Goal: Task Accomplishment & Management: Manage account settings

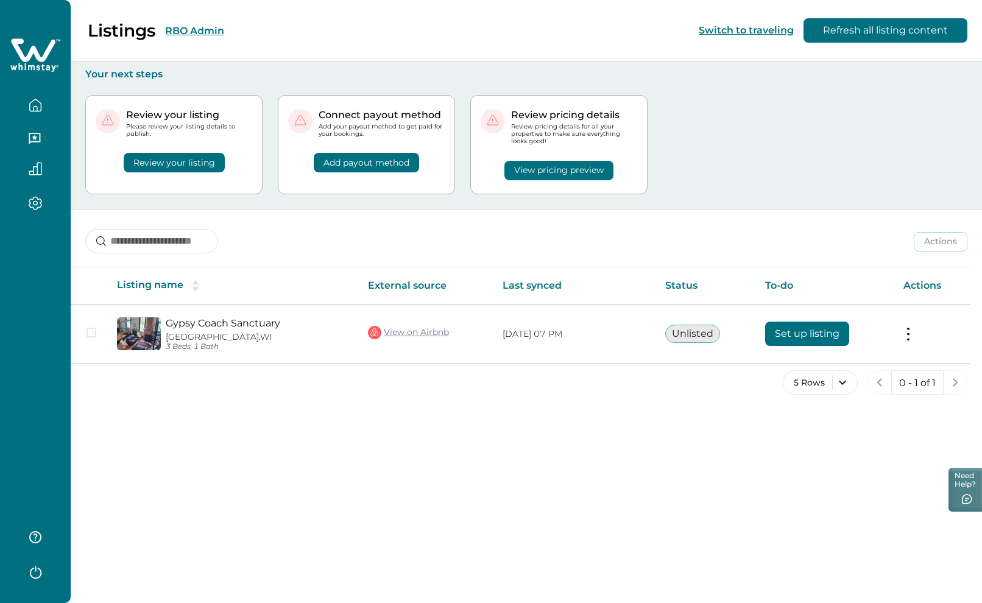
click at [199, 28] on button "RBO Admin" at bounding box center [194, 31] width 59 height 12
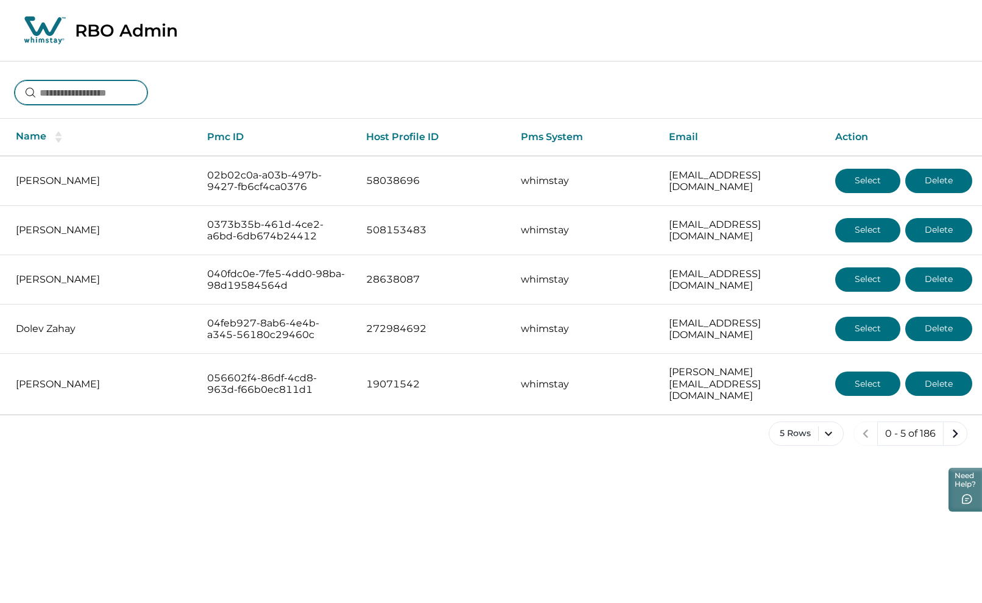
click at [118, 88] on input at bounding box center [81, 92] width 133 height 24
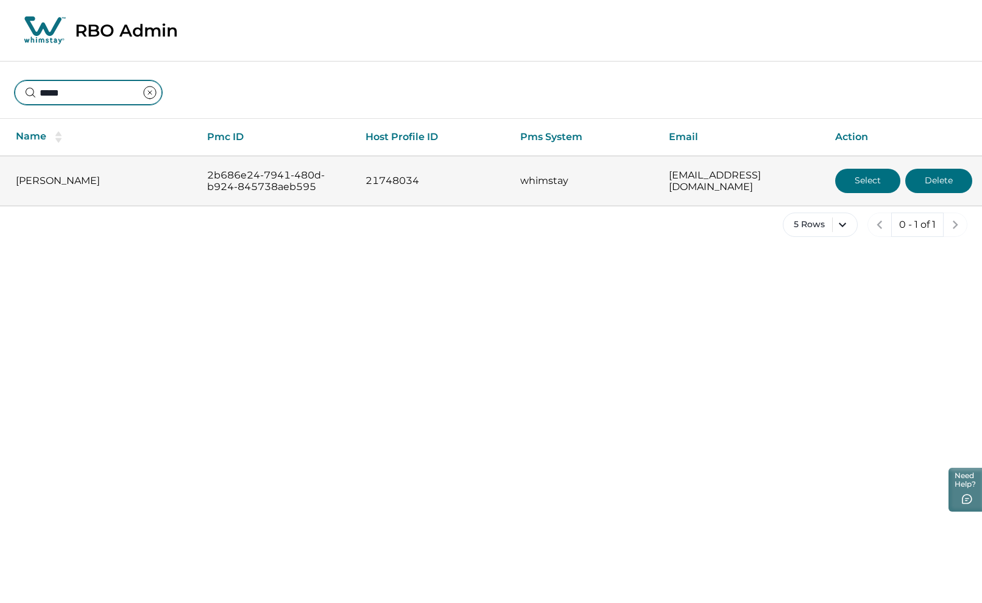
type input "*****"
click at [868, 183] on button "Select" at bounding box center [868, 181] width 65 height 24
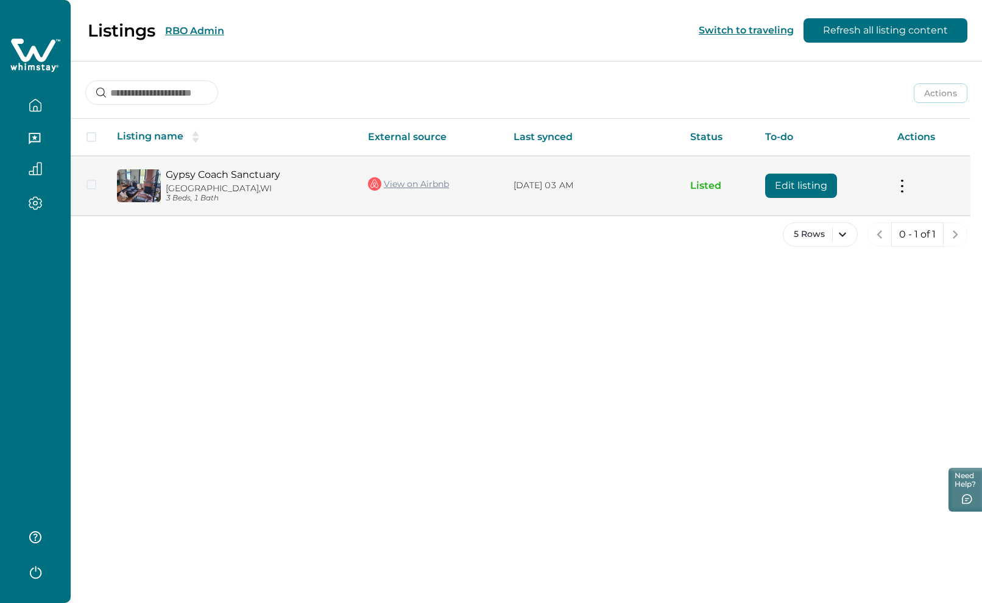
click at [790, 188] on button "Edit listing" at bounding box center [801, 186] width 72 height 24
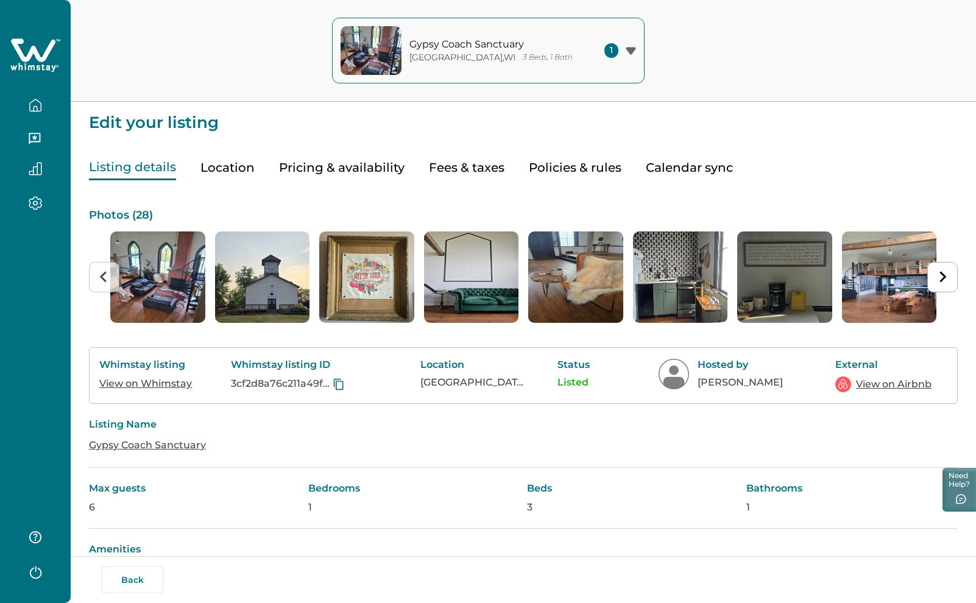
click at [337, 168] on button "Pricing & availability" at bounding box center [342, 167] width 126 height 25
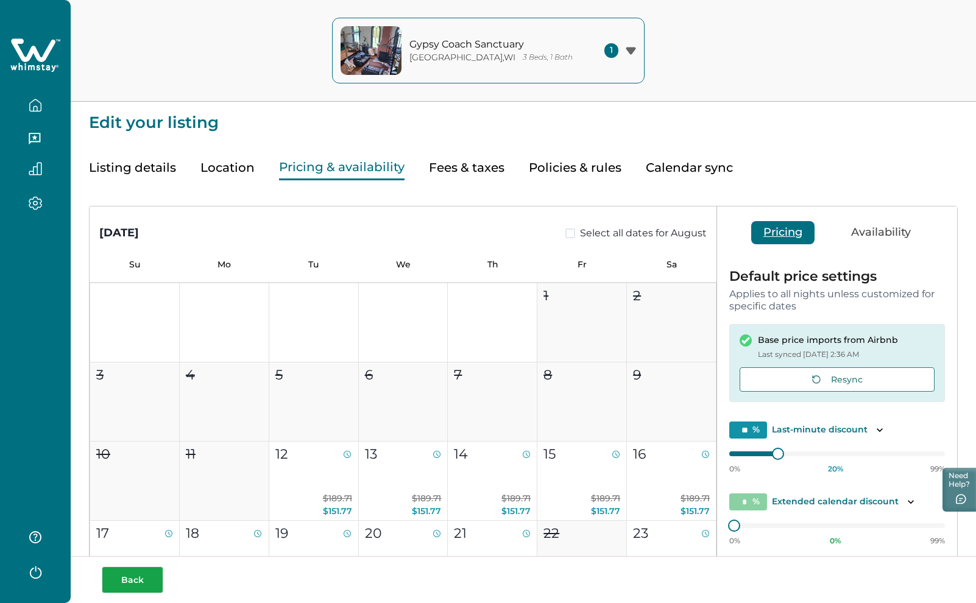
click at [128, 579] on button "Back" at bounding box center [133, 580] width 62 height 27
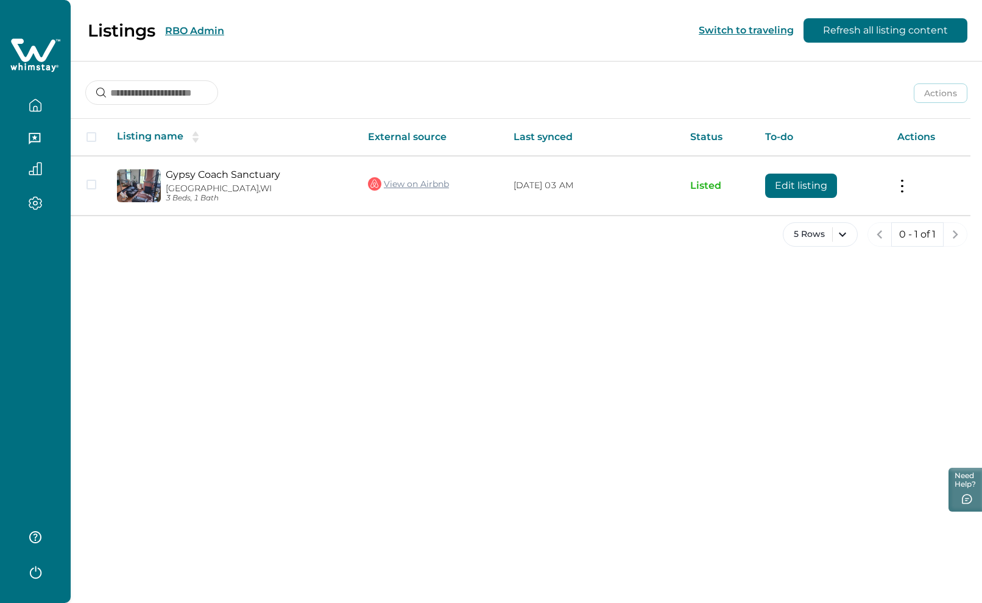
click at [205, 27] on button "RBO Admin" at bounding box center [194, 31] width 59 height 12
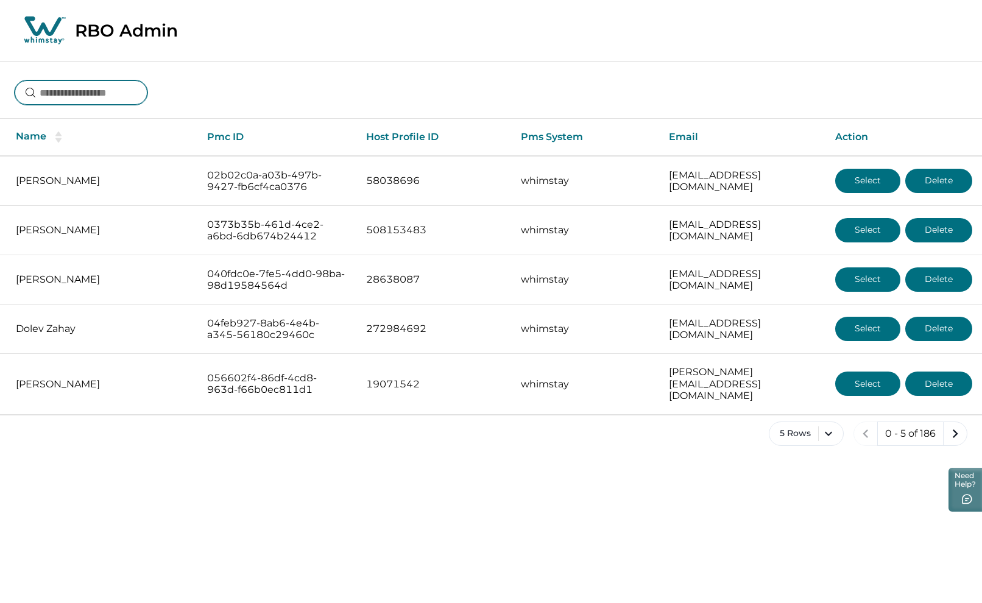
click at [107, 97] on input at bounding box center [81, 92] width 133 height 24
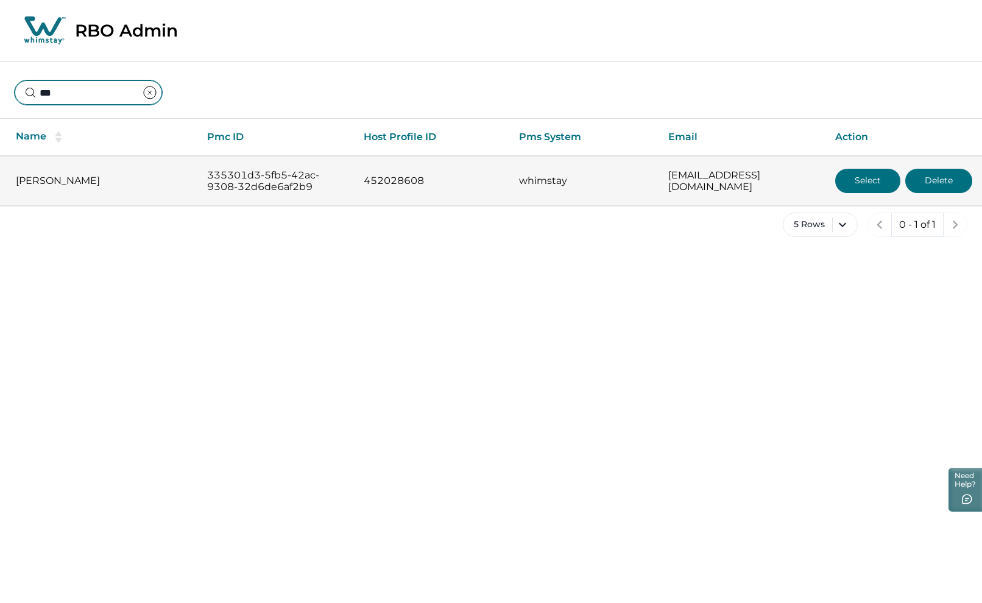
type input "***"
click at [872, 184] on button "Select" at bounding box center [868, 181] width 65 height 24
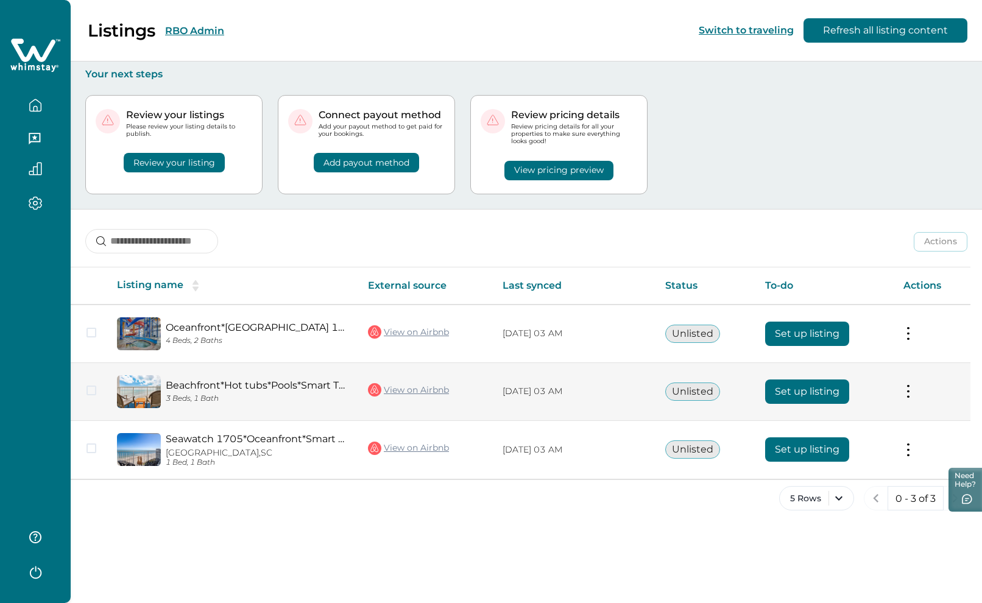
click at [803, 387] on button "Set up listing" at bounding box center [807, 392] width 84 height 24
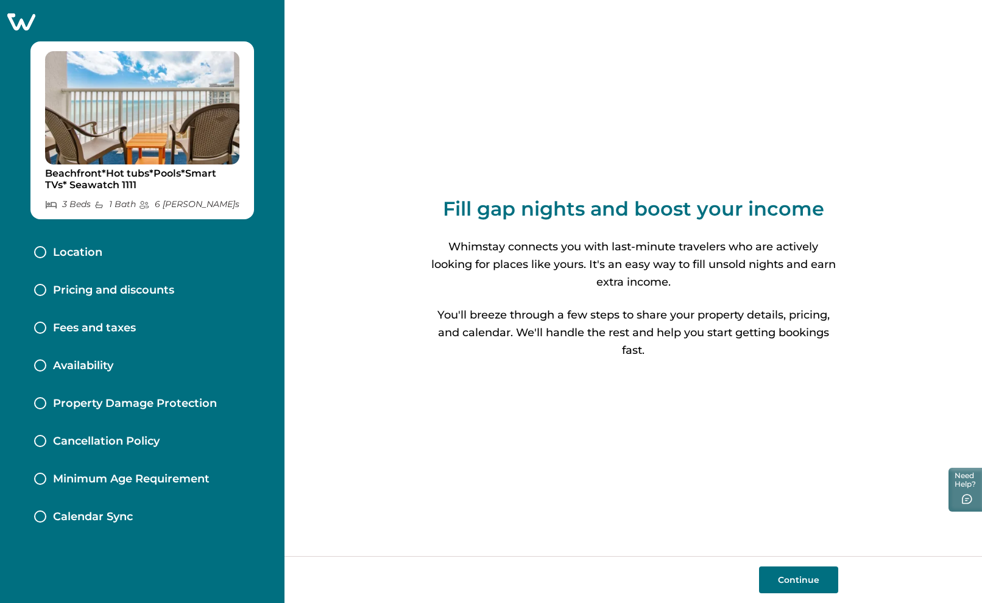
click at [21, 18] on icon at bounding box center [21, 21] width 28 height 17
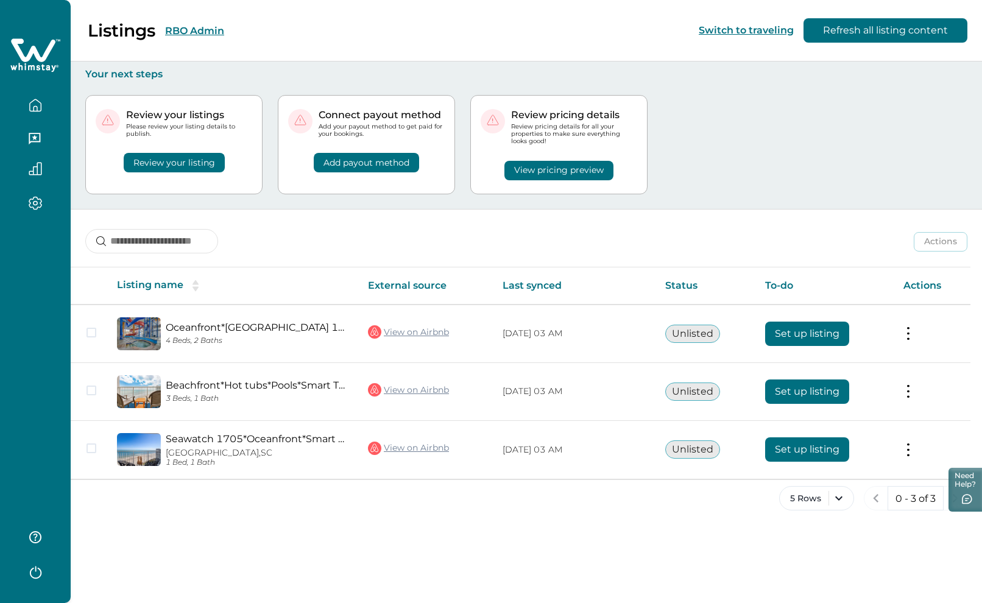
click at [213, 29] on button "RBO Admin" at bounding box center [194, 31] width 59 height 12
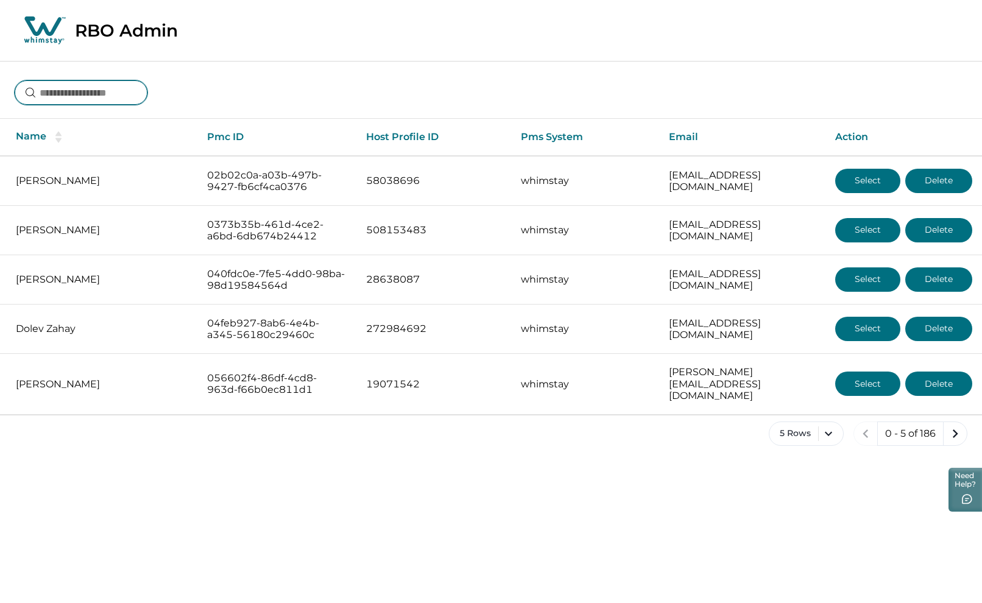
drag, startPoint x: 82, startPoint y: 90, endPoint x: 248, endPoint y: 102, distance: 166.2
click at [83, 90] on input at bounding box center [81, 92] width 133 height 24
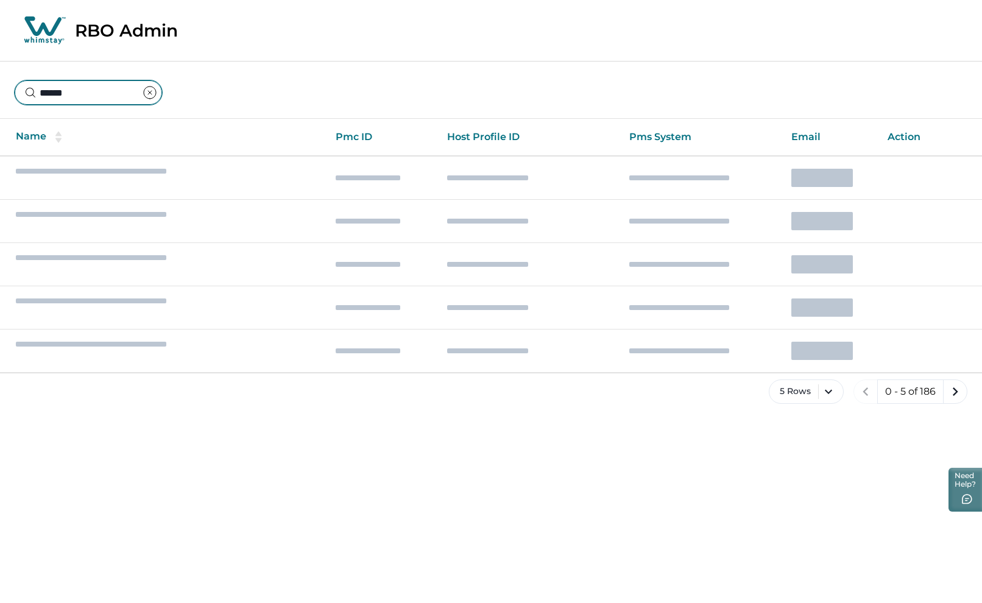
type input "******"
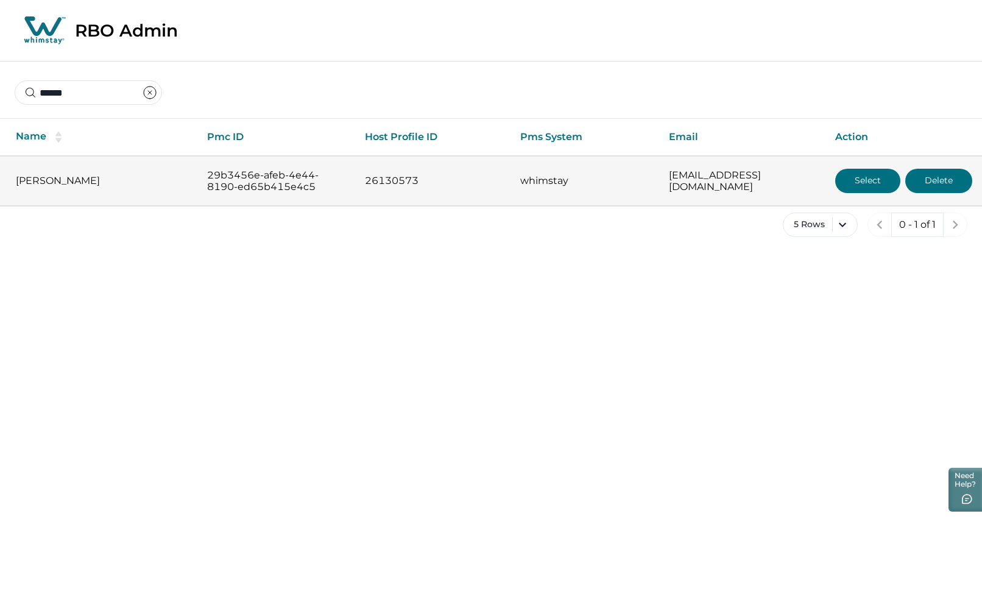
click at [864, 179] on button "Select" at bounding box center [868, 181] width 65 height 24
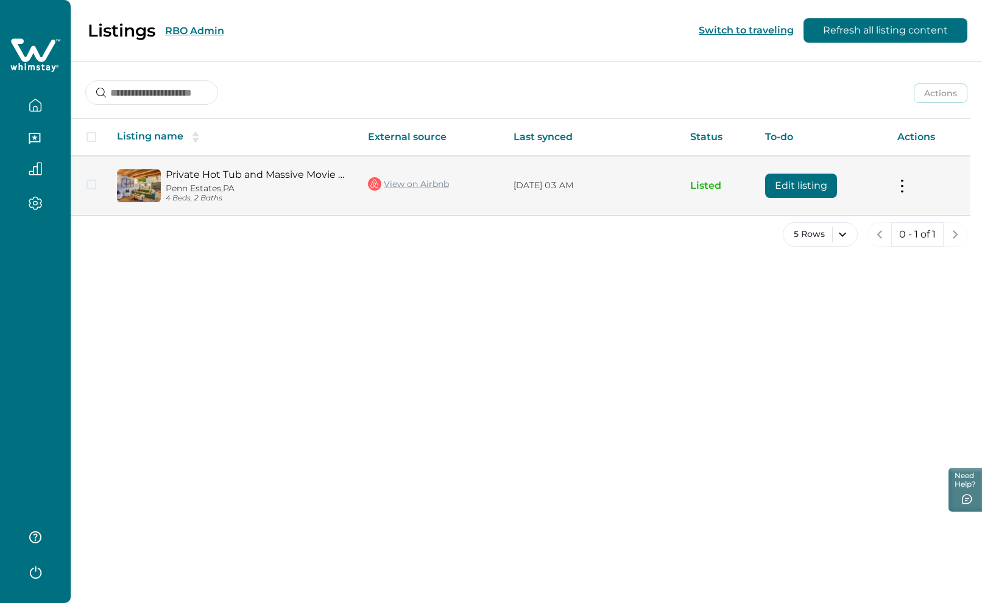
click at [799, 187] on button "Edit listing" at bounding box center [801, 186] width 72 height 24
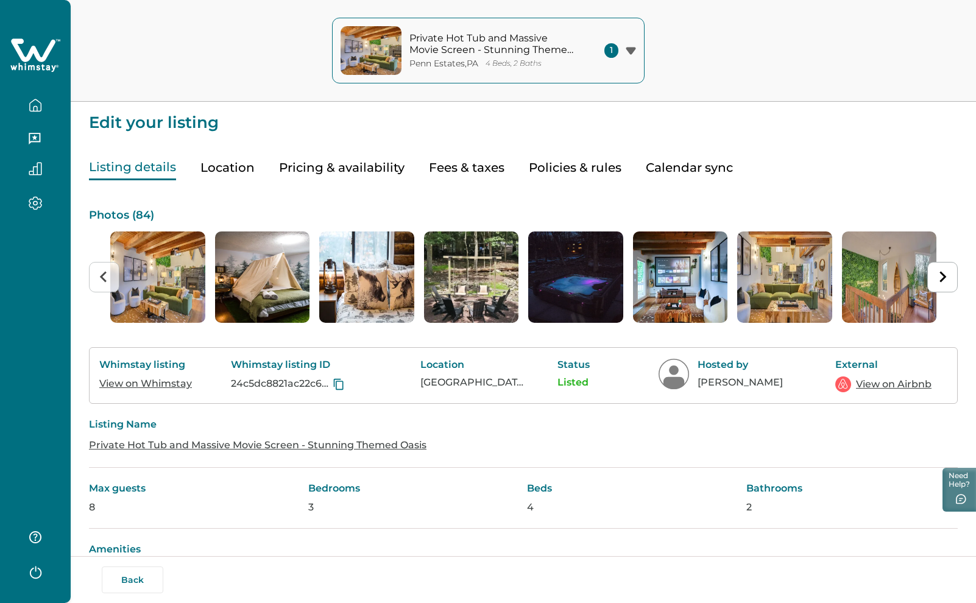
click at [470, 164] on button "Fees & taxes" at bounding box center [467, 167] width 76 height 25
type input "**"
type input "*"
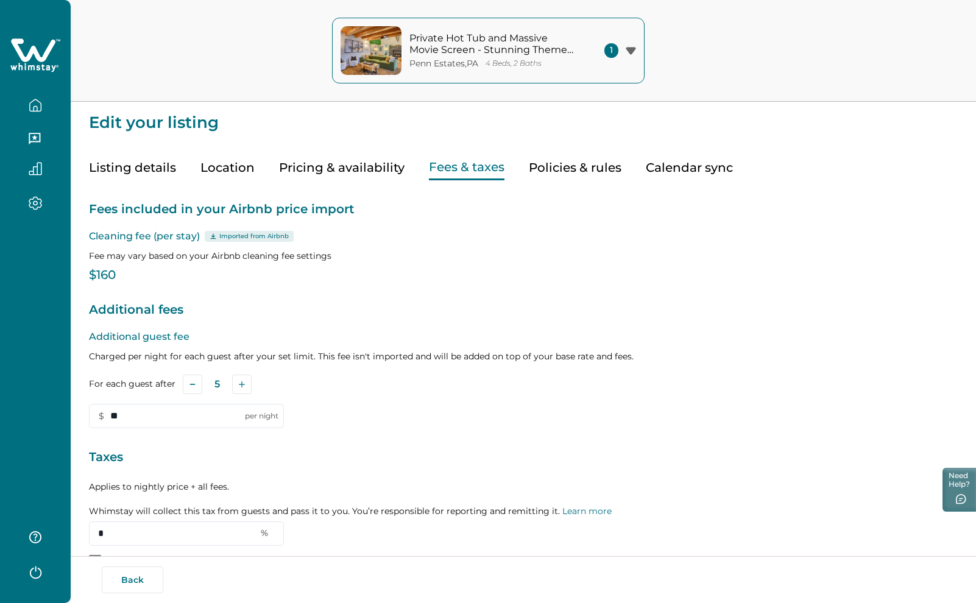
drag, startPoint x: 115, startPoint y: 171, endPoint x: 143, endPoint y: 172, distance: 28.0
click at [115, 171] on button "Listing details" at bounding box center [132, 167] width 87 height 25
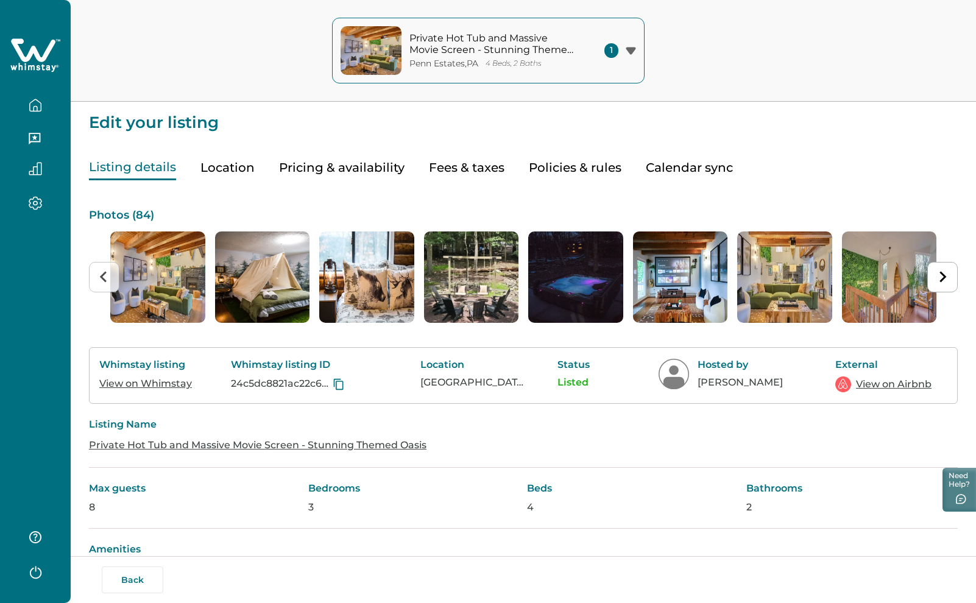
click at [171, 380] on link "View on Whimstay" at bounding box center [145, 384] width 93 height 12
click at [872, 383] on link "View on Airbnb" at bounding box center [894, 384] width 76 height 15
